Goal: Information Seeking & Learning: Learn about a topic

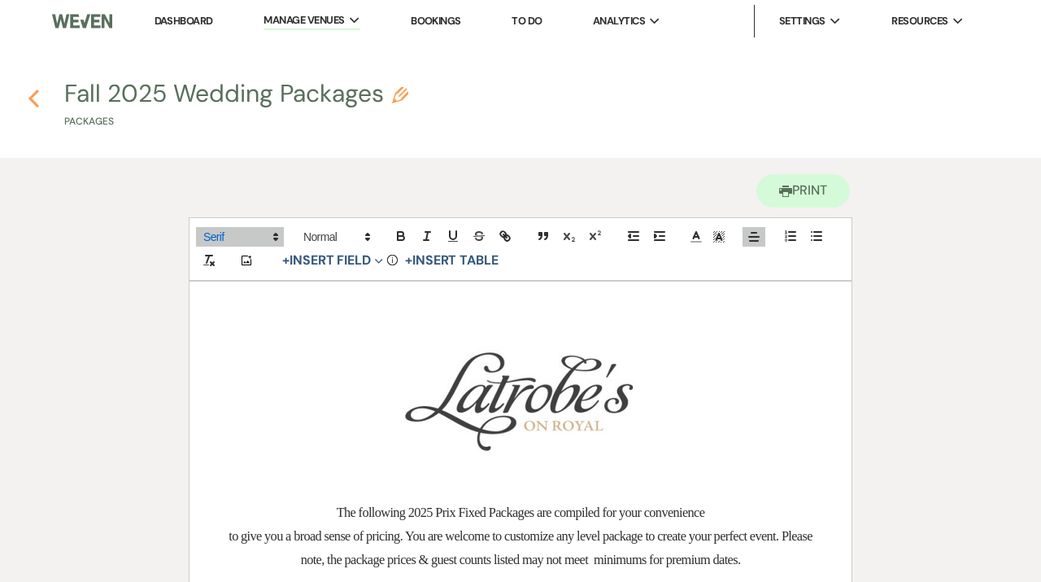
click at [34, 96] on use "button" at bounding box center [33, 98] width 11 height 18
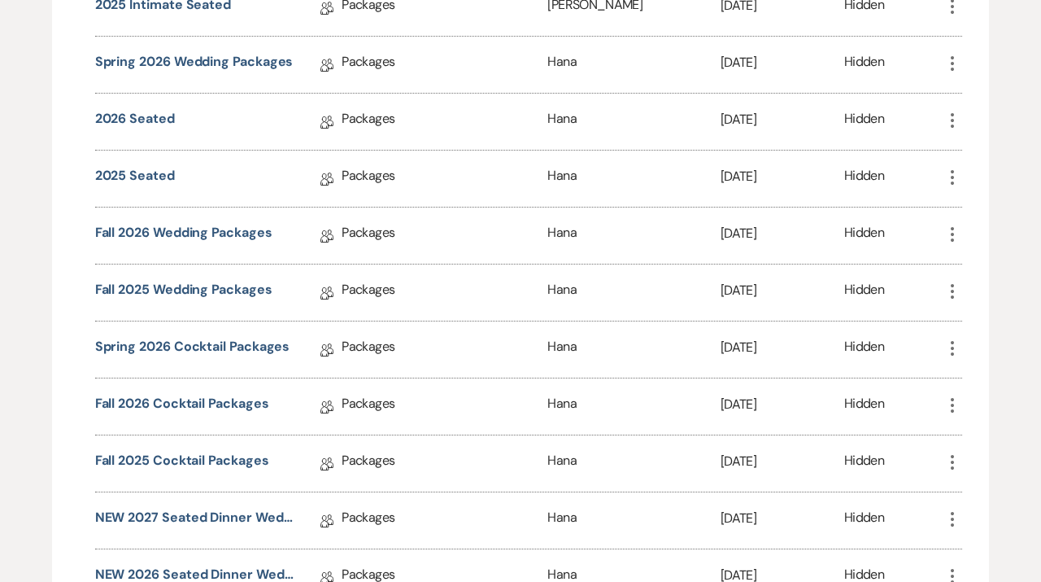
scroll to position [1941, 0]
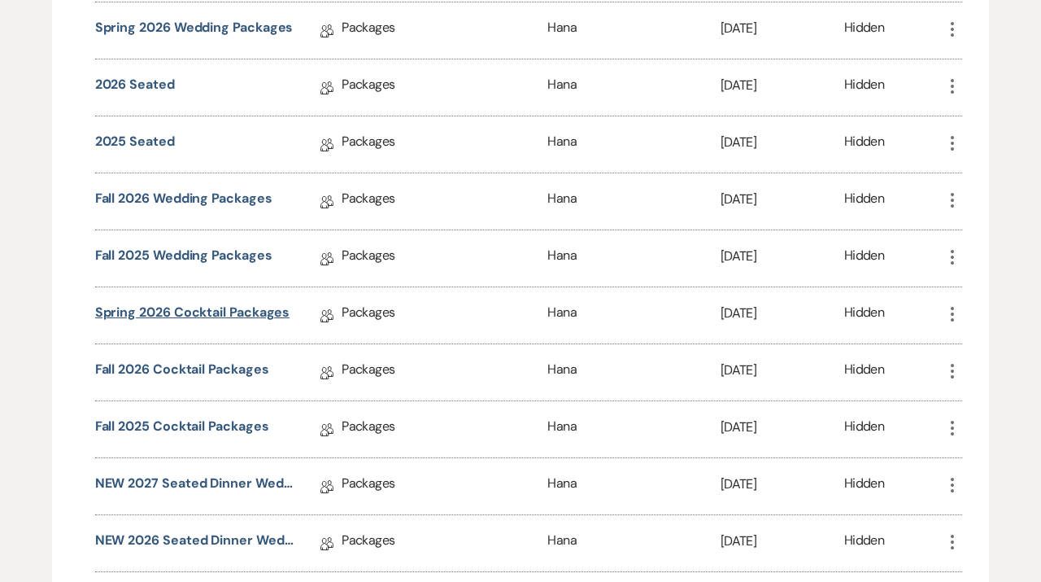
click at [244, 309] on link "Spring 2026 Cocktail Packages" at bounding box center [192, 315] width 195 height 25
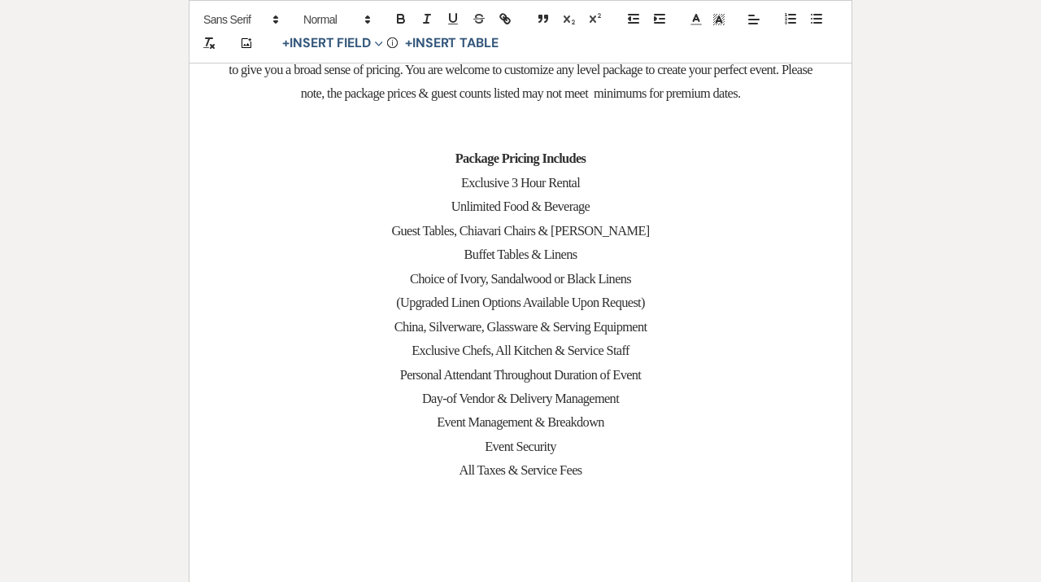
scroll to position [467, 0]
click at [596, 357] on span "Exclusive Chefs, All Kitchen & Service Staff" at bounding box center [521, 349] width 218 height 15
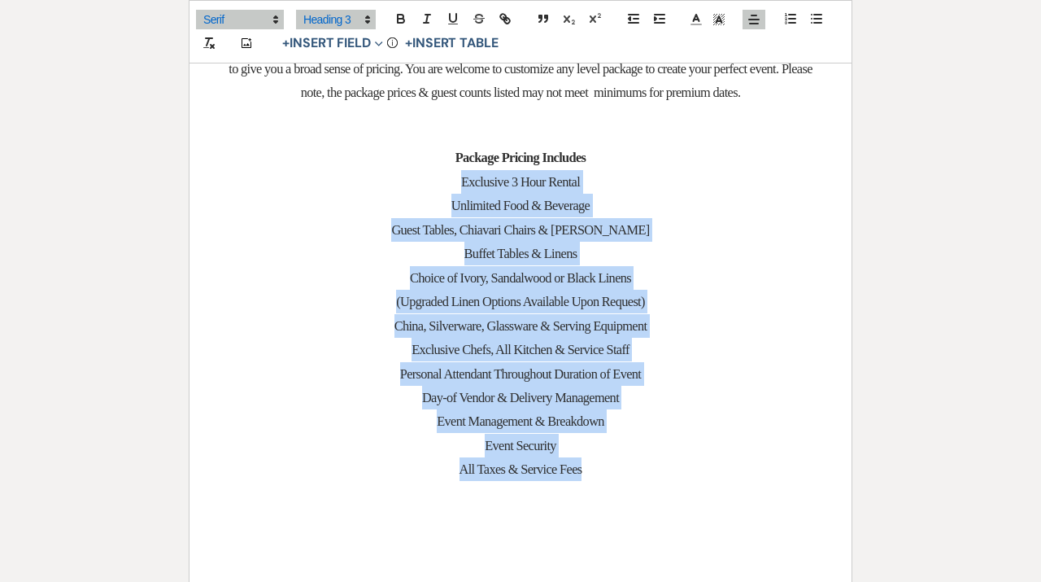
drag, startPoint x: 594, startPoint y: 472, endPoint x: 448, endPoint y: 190, distance: 316.9
copy div "Exclusive 3 Hour Rental Unlimited Food & Beverage Guest Tables, Chiavari Chairs…"
click at [503, 331] on span "China, Silverware, Glassware & Serving Equipment" at bounding box center [521, 325] width 253 height 15
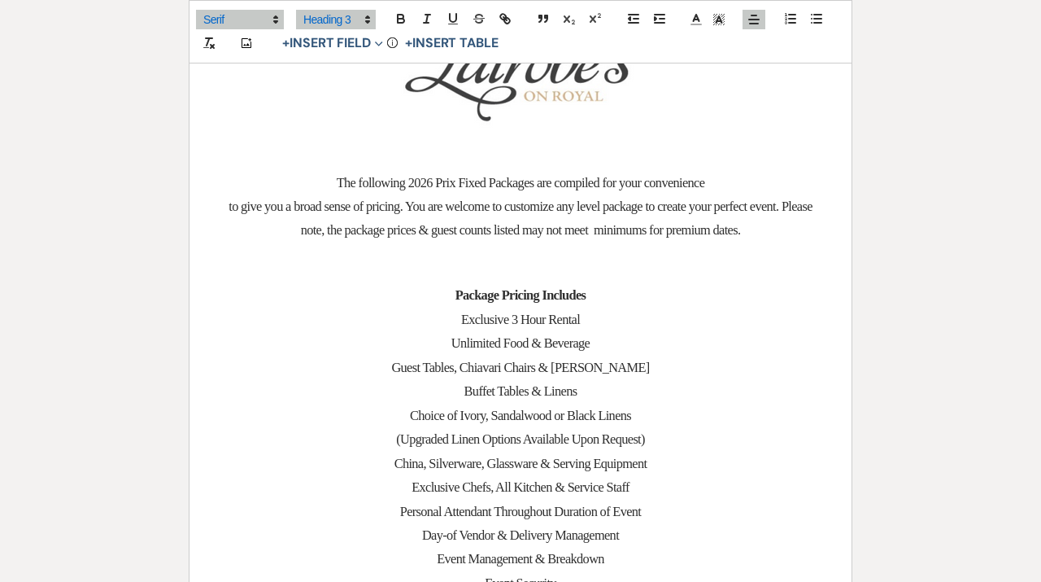
scroll to position [0, 0]
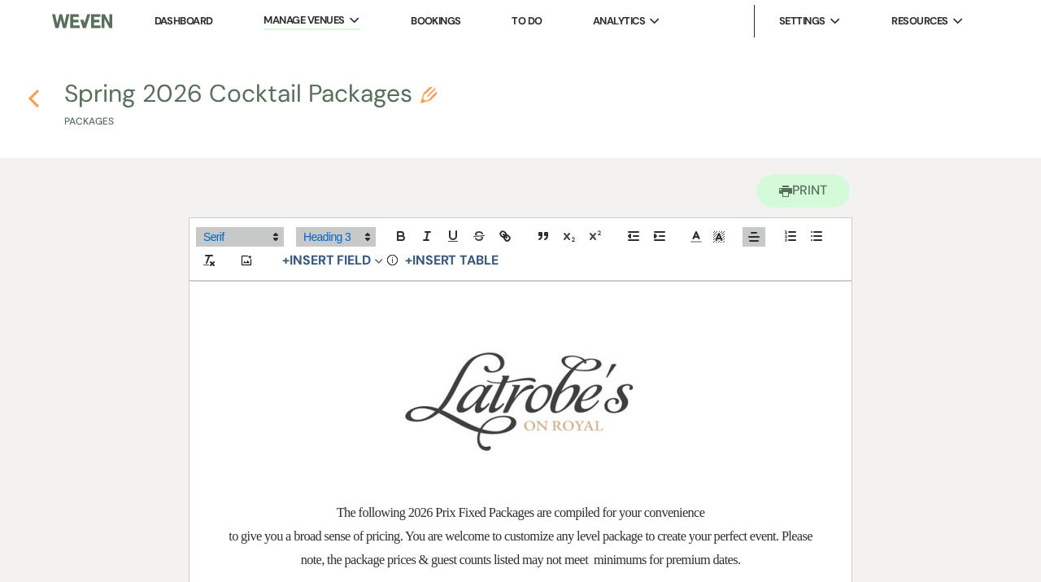
click at [35, 89] on icon "Previous" at bounding box center [34, 99] width 12 height 20
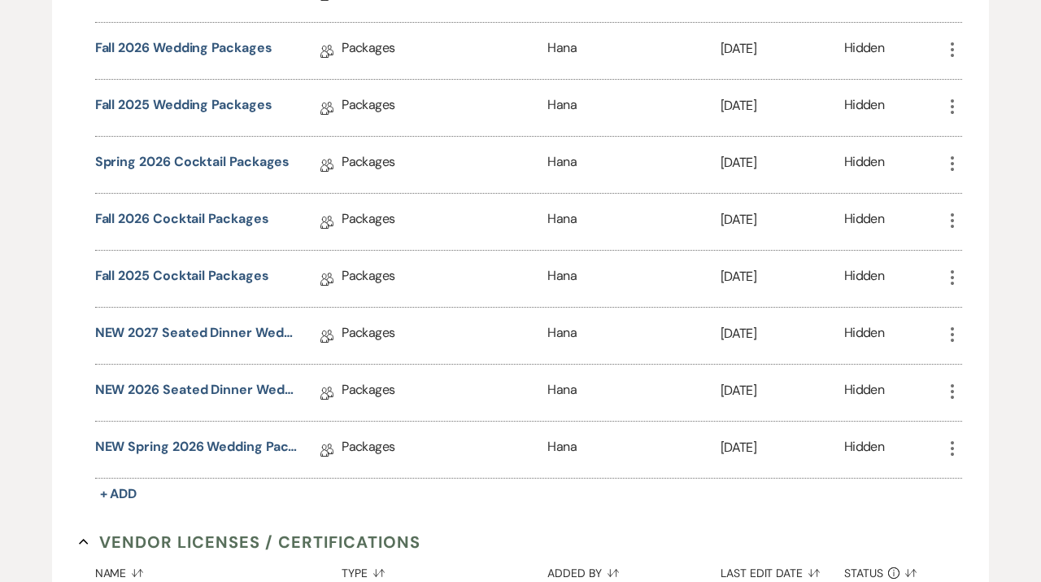
scroll to position [2096, 0]
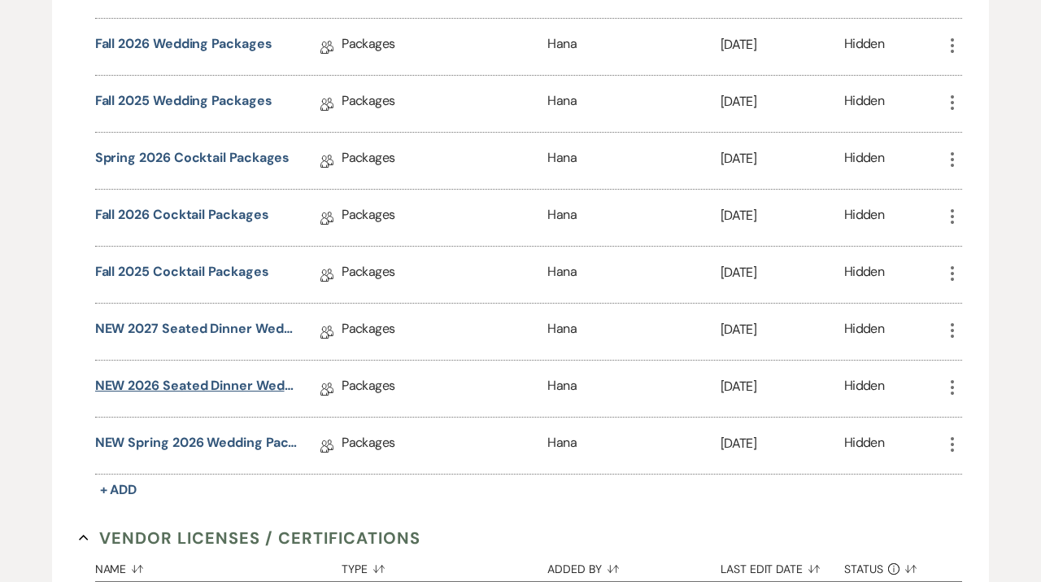
click at [204, 378] on link "NEW 2026 Seated Dinner Wedding Packages" at bounding box center [196, 388] width 203 height 25
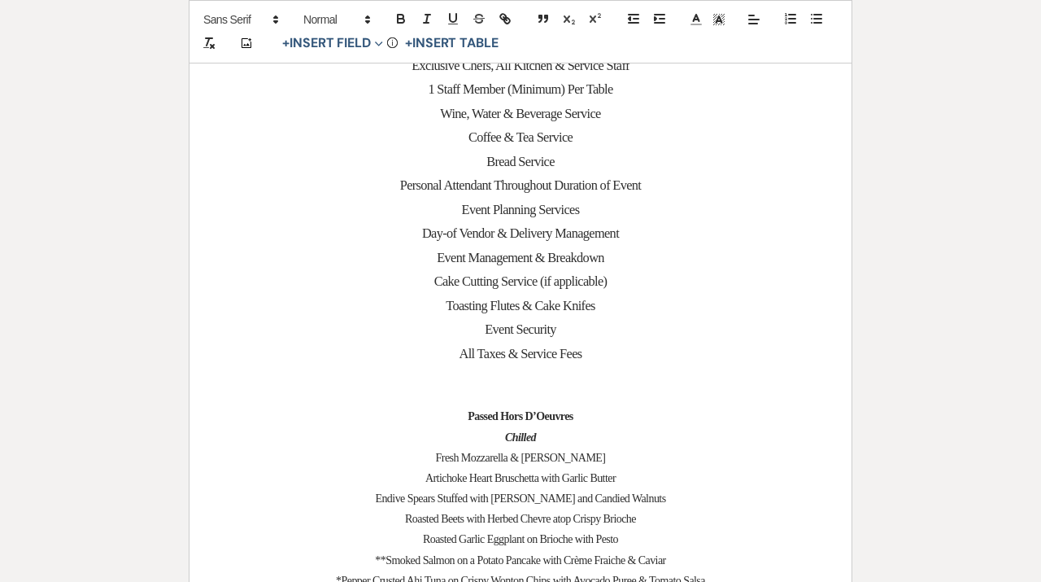
click at [521, 261] on span "Event Management & Breakdown" at bounding box center [521, 257] width 168 height 15
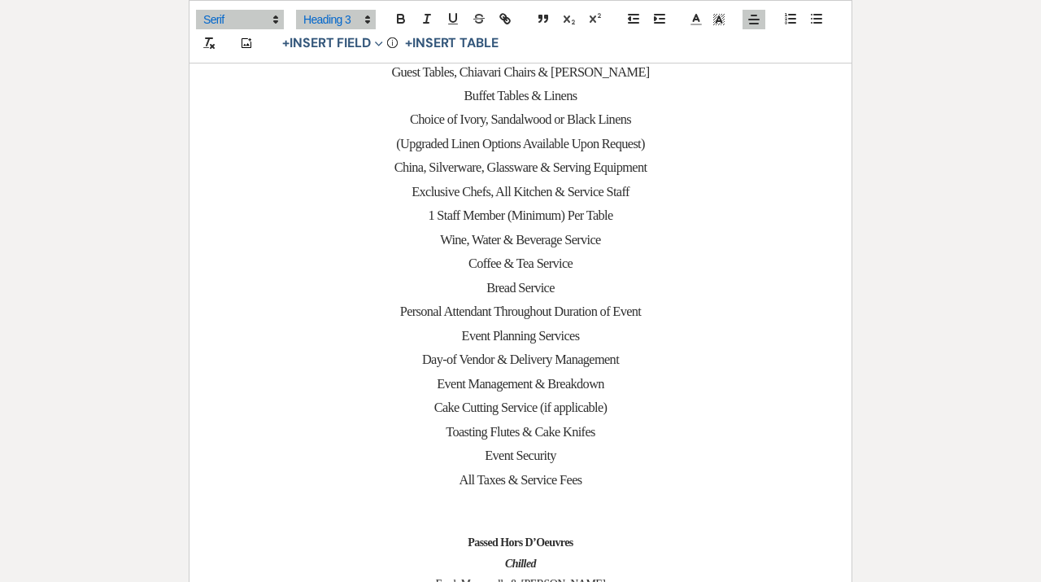
scroll to position [603, 0]
click at [610, 439] on h3 "Toasting Flutes & Cake Knifes" at bounding box center [521, 433] width 584 height 24
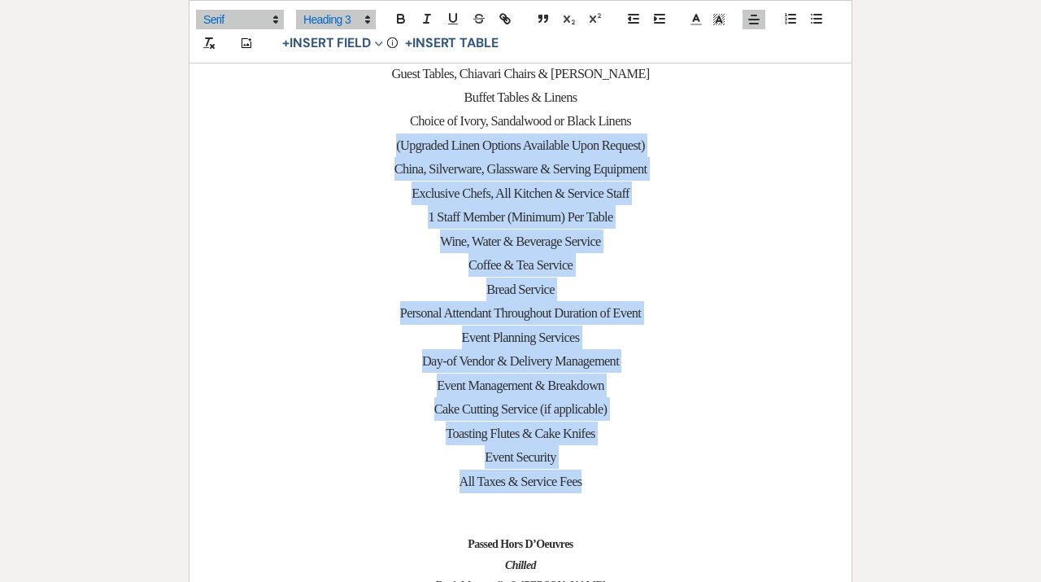
drag, startPoint x: 588, startPoint y: 489, endPoint x: 383, endPoint y: 140, distance: 404.8
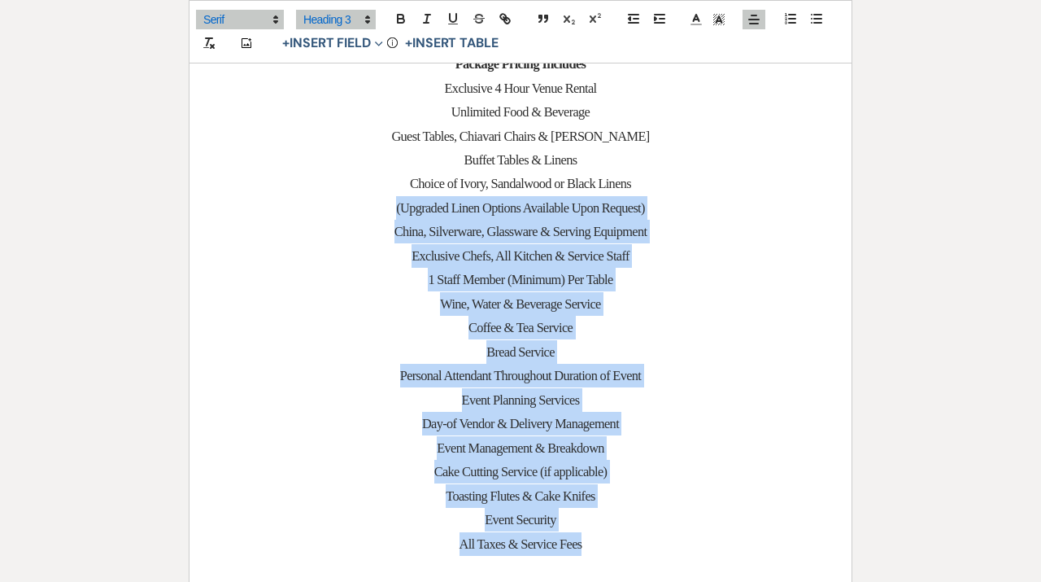
scroll to position [539, 0]
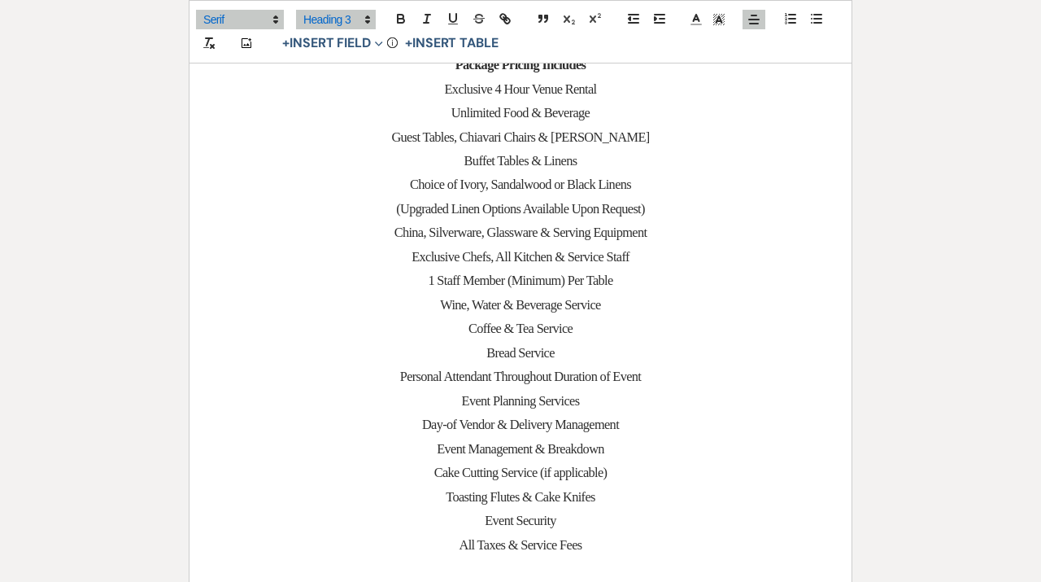
click at [421, 137] on span "Guest Tables, Chiavari Chairs & [PERSON_NAME]" at bounding box center [520, 136] width 258 height 15
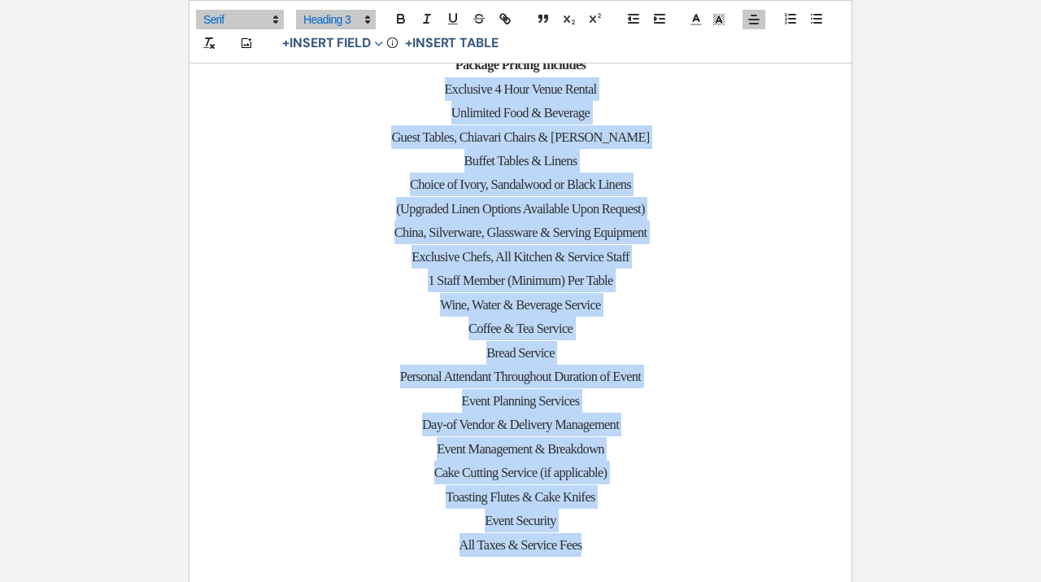
drag, startPoint x: 435, startPoint y: 89, endPoint x: 611, endPoint y: 560, distance: 502.8
copy div "Exclusive 4 Hour Venue Rental Unlimited Food & Beverage Guest Tables, Chiavari …"
click at [494, 185] on span "Choice of Ivory, Sandalwood or Black Linens" at bounding box center [520, 184] width 221 height 15
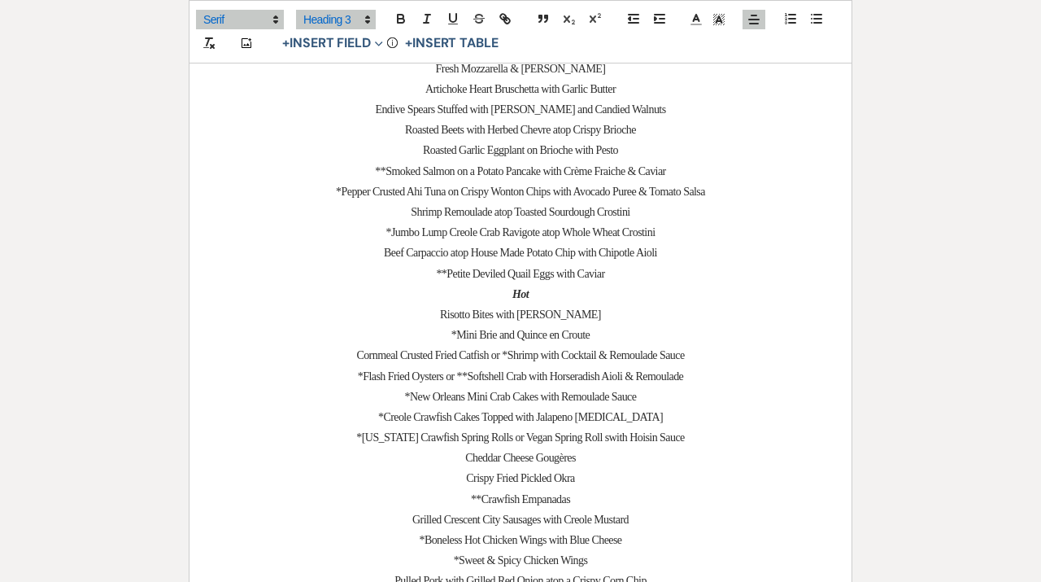
scroll to position [1125, 0]
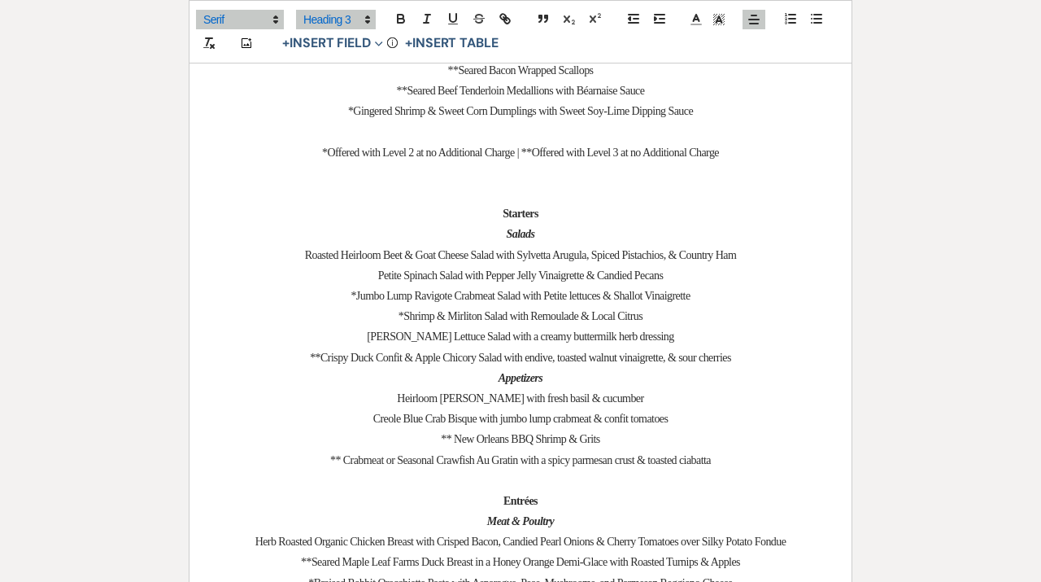
click at [553, 256] on span "Roasted Heirloom Beet & Goat Cheese Salad with Sylvetta Arugula, Spiced Pistach…" at bounding box center [520, 255] width 431 height 12
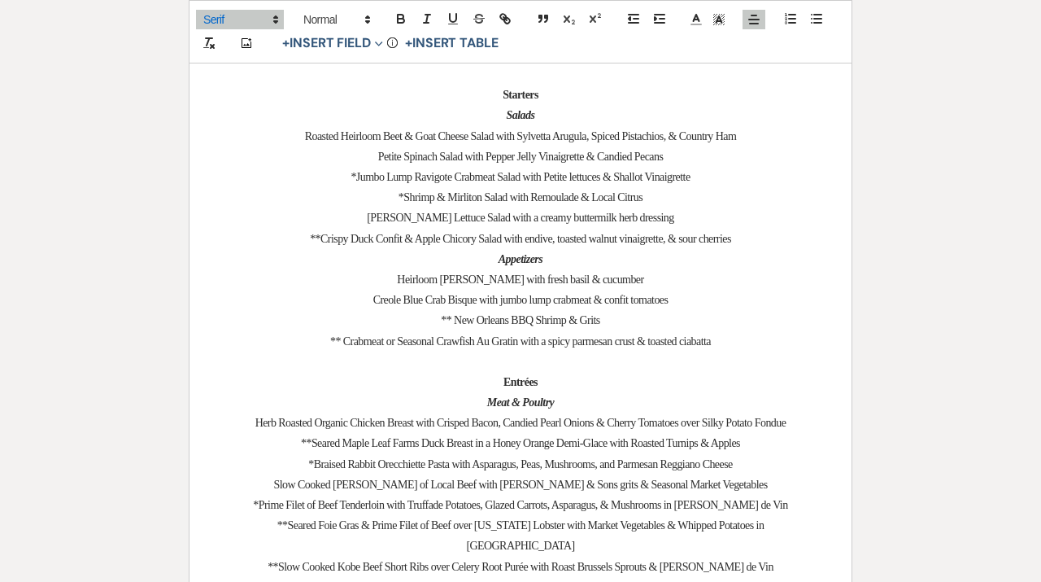
scroll to position [1814, 0]
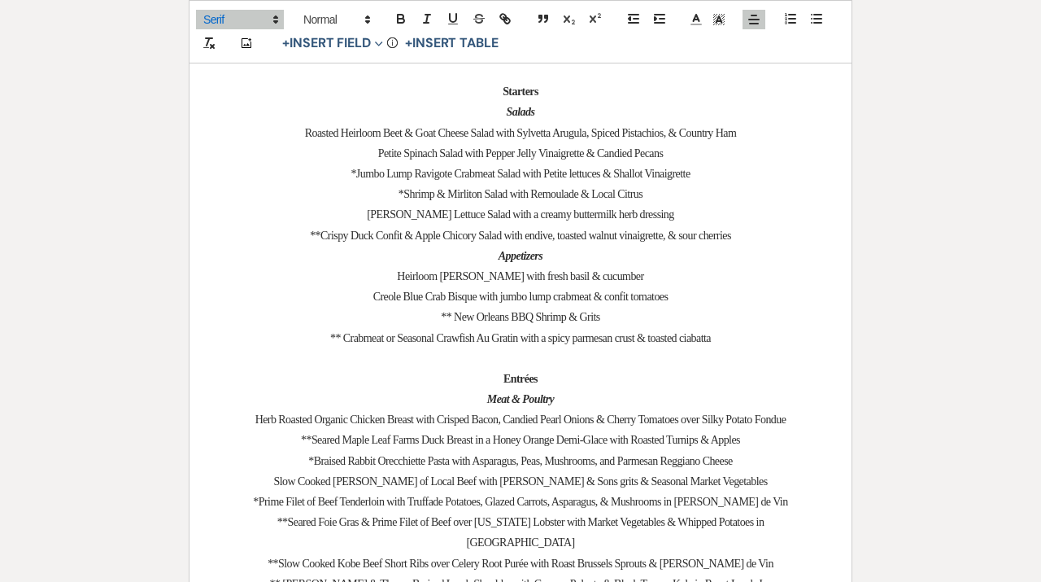
click at [600, 286] on p "Heirloom [PERSON_NAME] with fresh basil & cucumber" at bounding box center [521, 276] width 584 height 20
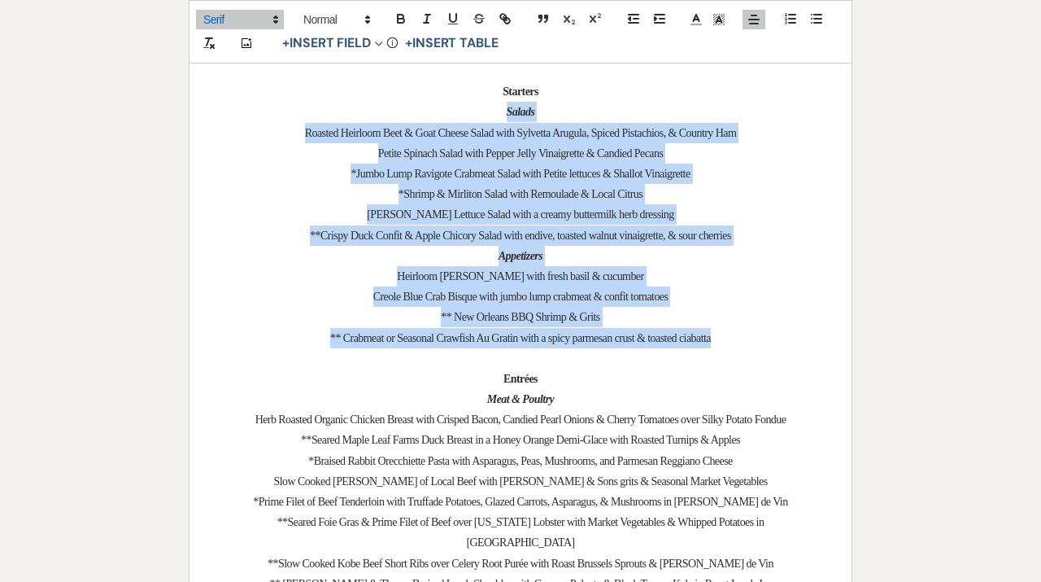
drag, startPoint x: 747, startPoint y: 343, endPoint x: 259, endPoint y: 119, distance: 537.0
copy div "Salads Roasted Heirloom Beet & Goat Cheese Salad with Sylvetta Arugula, Spiced …"
click at [691, 318] on p "** New Orleans BBQ Shrimp & Grits" at bounding box center [521, 317] width 584 height 20
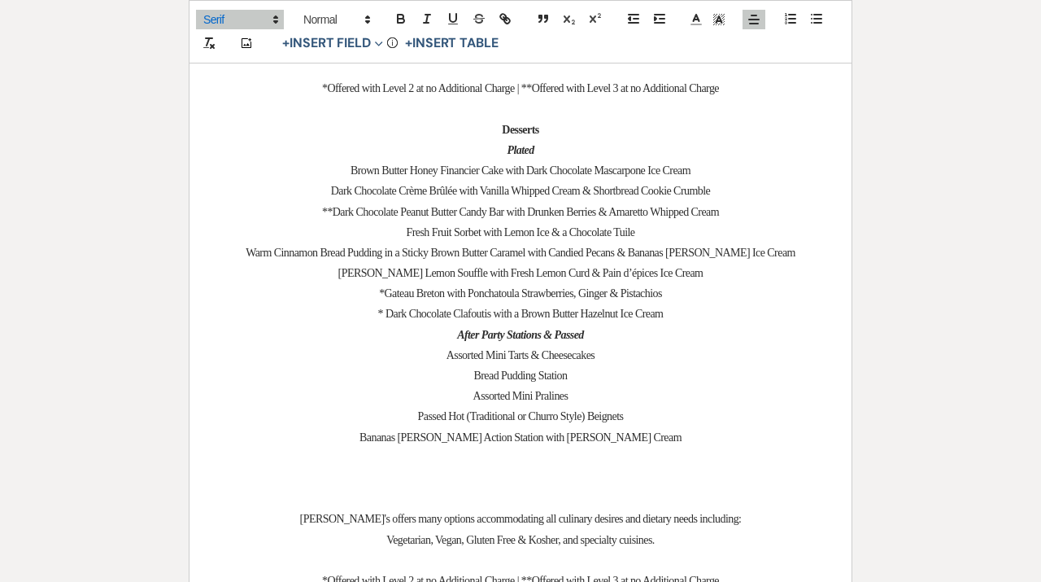
scroll to position [2656, 0]
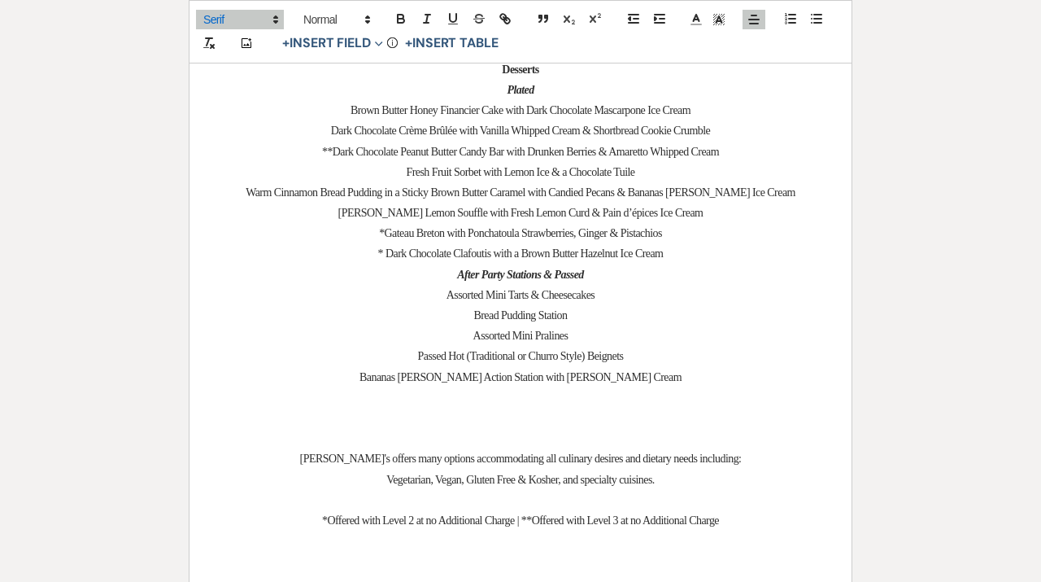
click at [629, 227] on span "*Gateau Breton with Ponchatoula Strawberries, Ginger & Pistachios" at bounding box center [520, 233] width 283 height 12
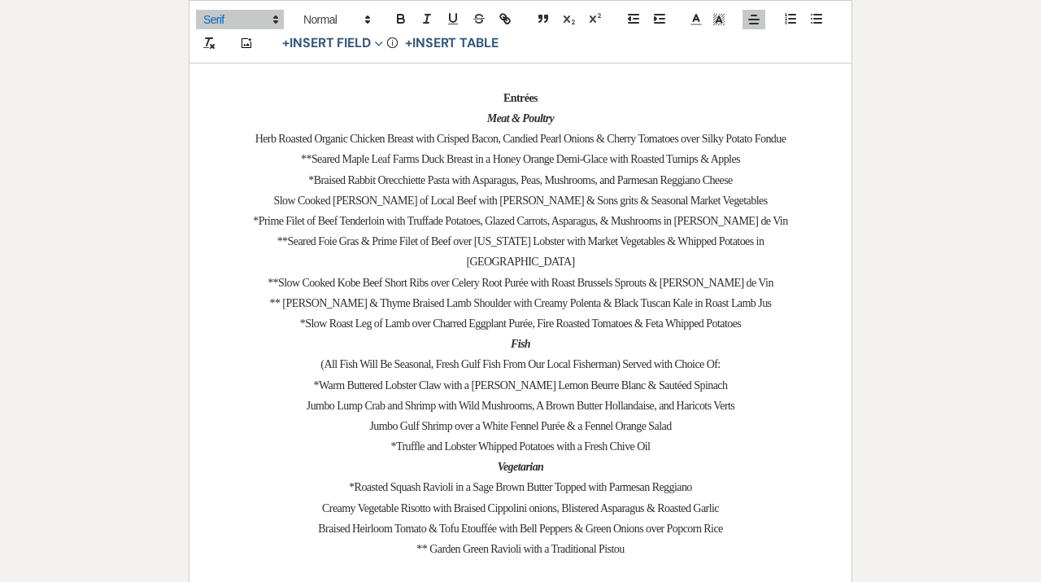
scroll to position [2114, 0]
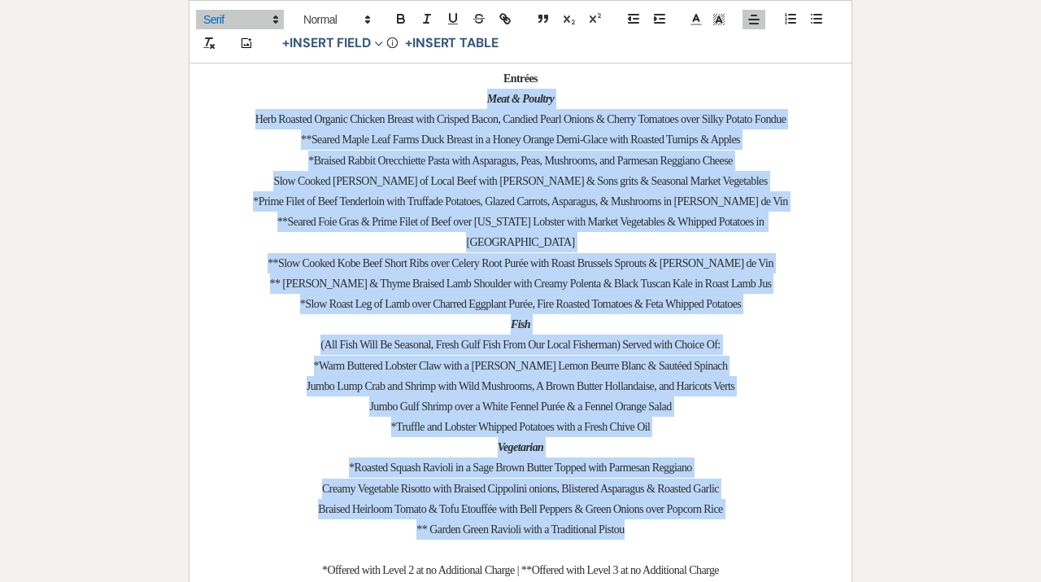
drag, startPoint x: 648, startPoint y: 515, endPoint x: 474, endPoint y: 101, distance: 449.2
click at [474, 101] on div "﻿ ﻿ The following 2026 Prix Fixed Packages are compiled for your convenience to…" at bounding box center [521, 550] width 662 height 4765
copy div "Lore & Ipsumdo Sita Consect Adipisc Elitsed Doeius temp Incidid Utlab, Etdolor …"
click at [557, 177] on p "Slow Cooked [PERSON_NAME] of Local Beef with [PERSON_NAME] & Sons grits & Seaso…" at bounding box center [521, 181] width 584 height 20
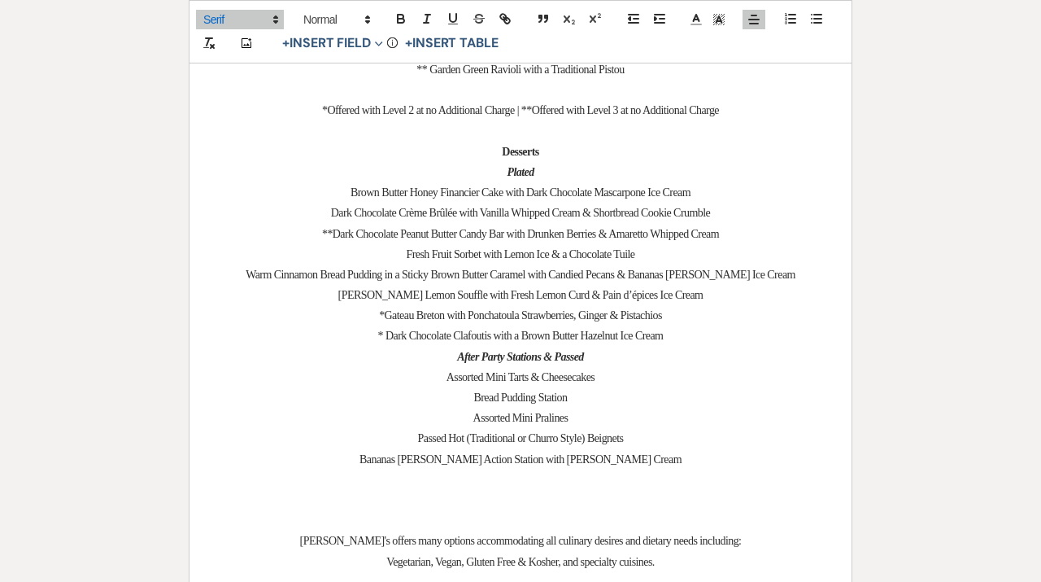
scroll to position [2578, 0]
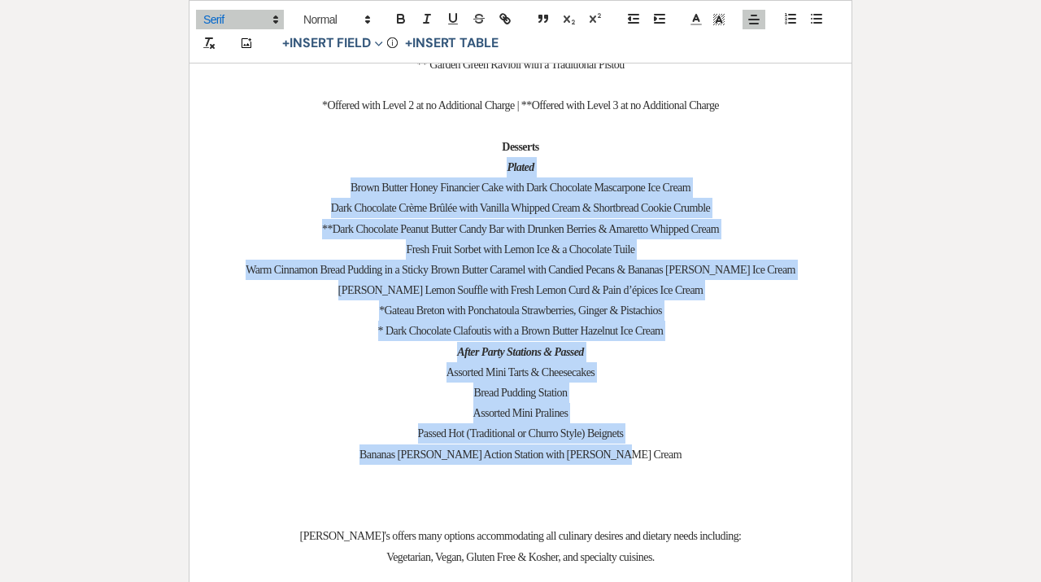
drag, startPoint x: 657, startPoint y: 442, endPoint x: 405, endPoint y: 159, distance: 378.6
click at [405, 159] on div "﻿ ﻿ The following 2026 Prix Fixed Packages are compiled for your convenience to…" at bounding box center [521, 85] width 662 height 4765
copy div "Plated Brown Butter Honey Financier Cake with Dark Chocolate Mascarpone Ice Cre…"
click at [701, 362] on p "Assorted Mini Tarts & Cheesecakes" at bounding box center [521, 372] width 584 height 20
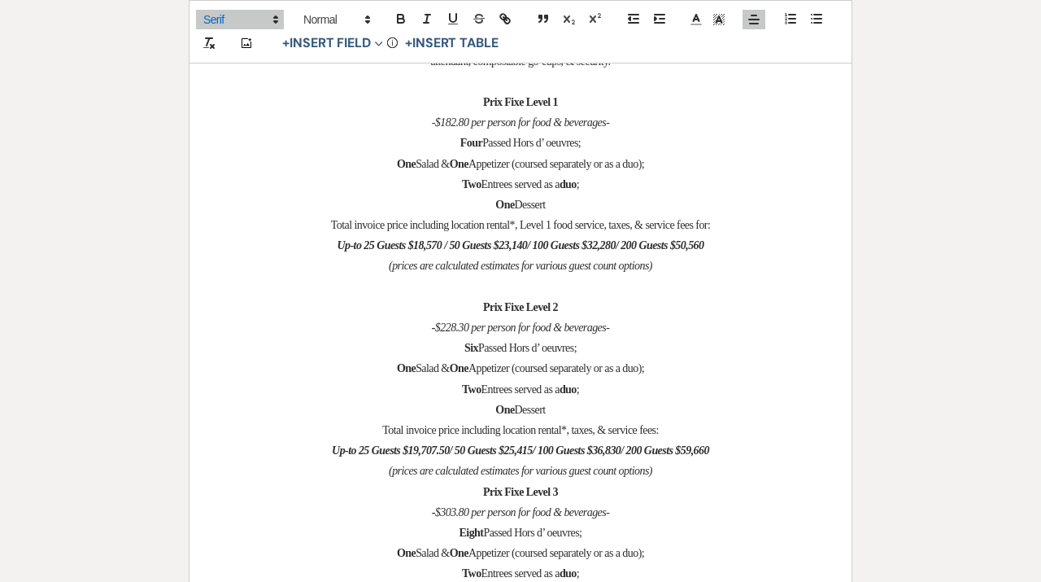
scroll to position [3631, 0]
